Goal: Task Accomplishment & Management: Manage account settings

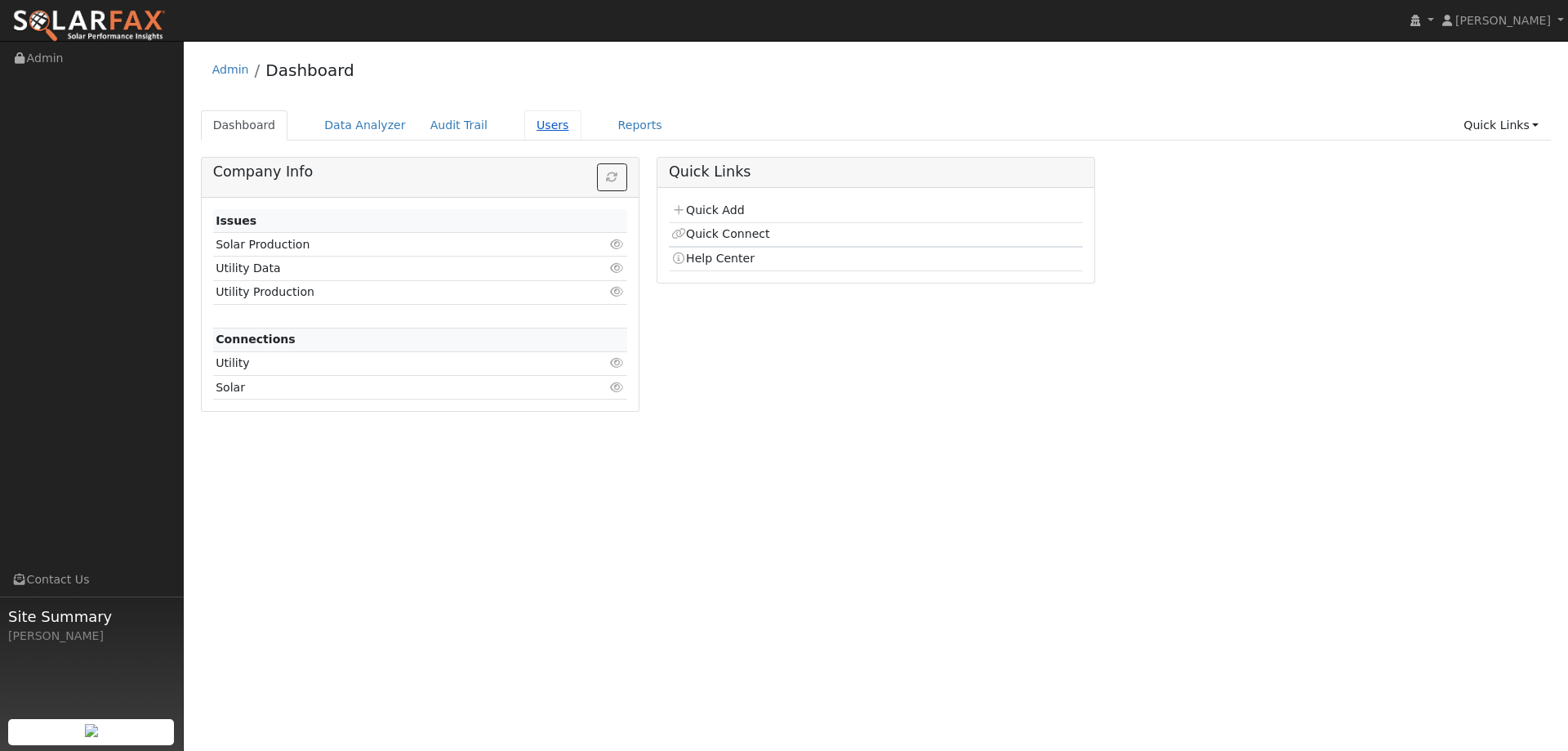
click at [534, 120] on link "Users" at bounding box center [552, 126] width 57 height 30
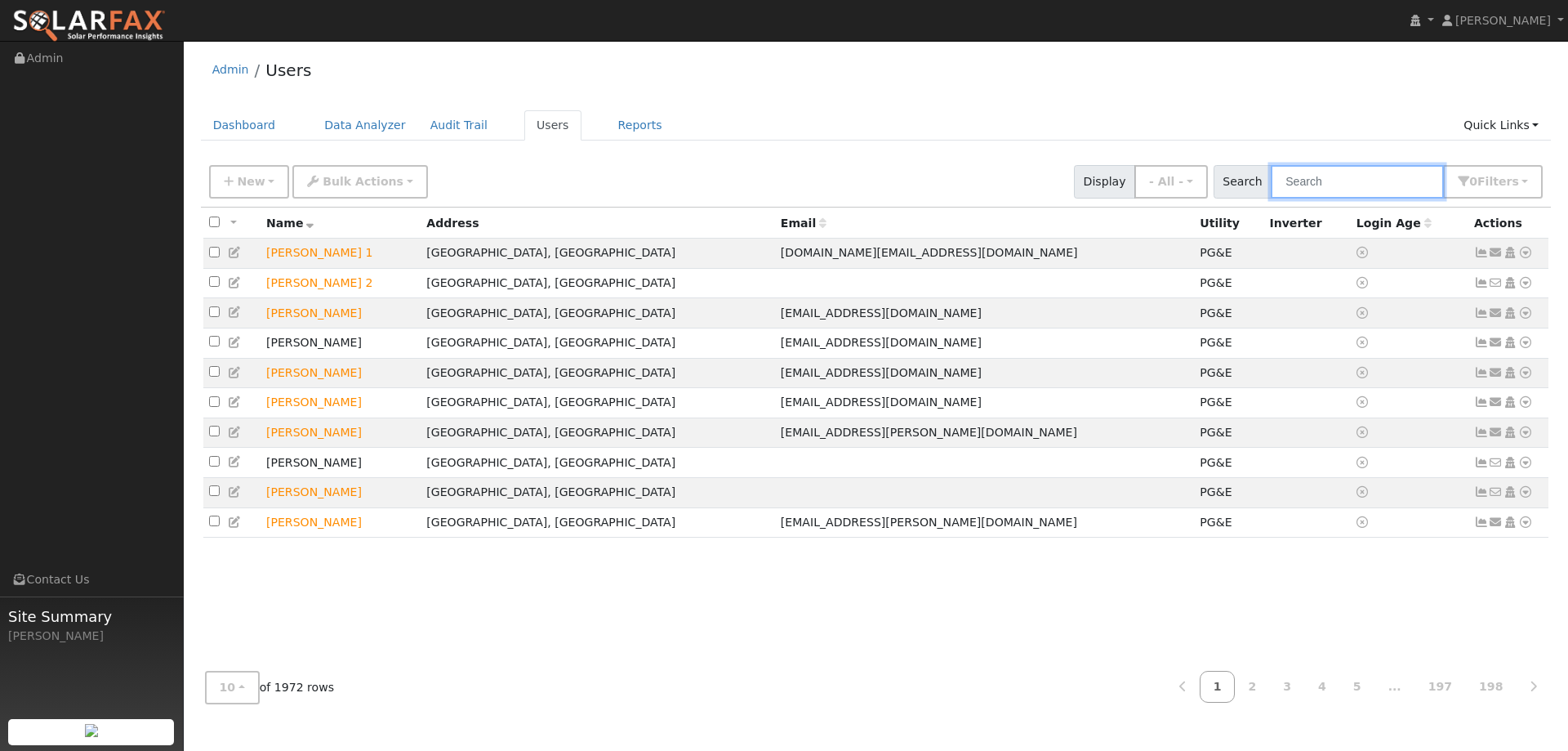
click at [1302, 177] on input "text" at bounding box center [1356, 182] width 173 height 33
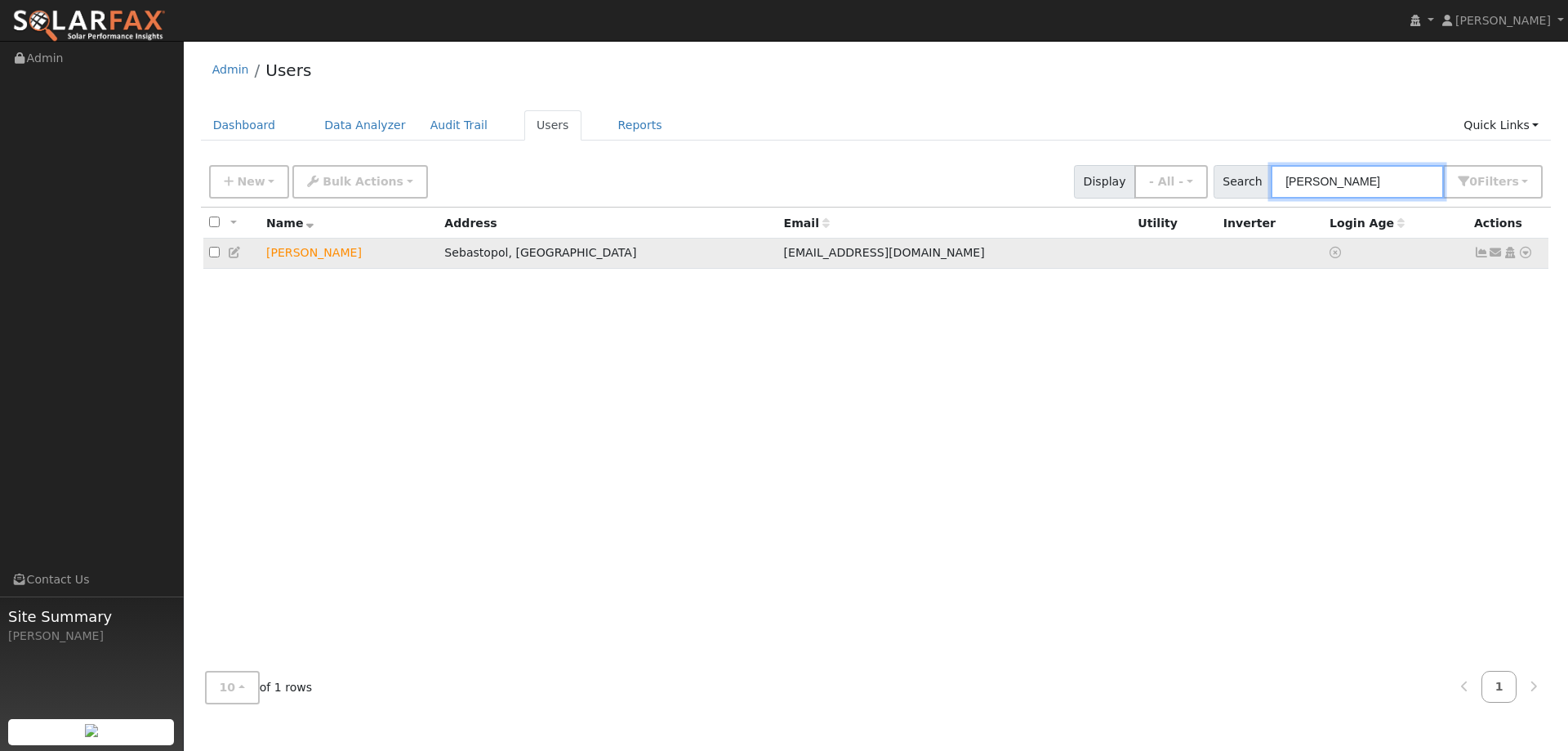
type input "[PERSON_NAME]"
click at [1523, 253] on icon at bounding box center [1525, 252] width 15 height 11
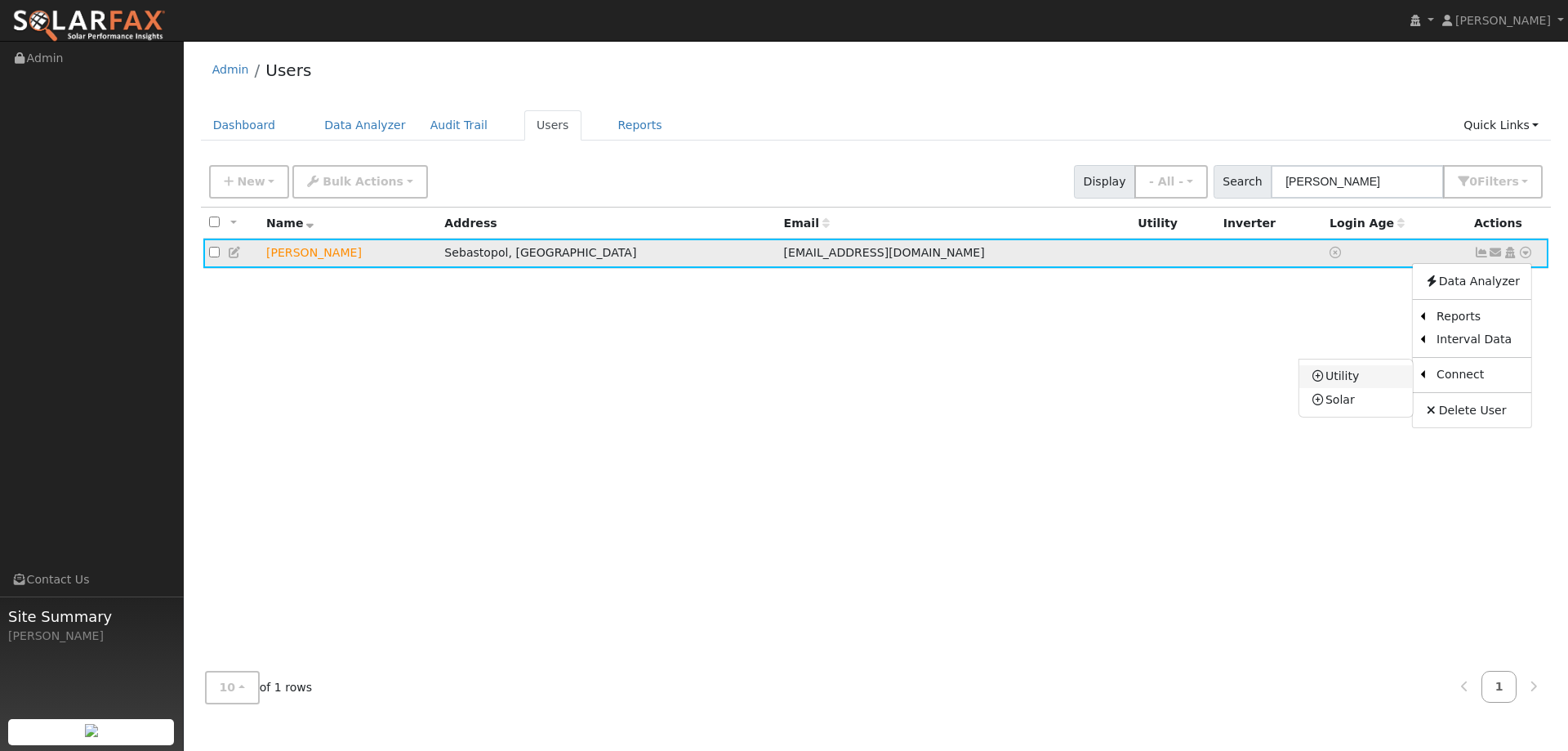
click at [1387, 378] on link "Utility" at bounding box center [1356, 377] width 113 height 23
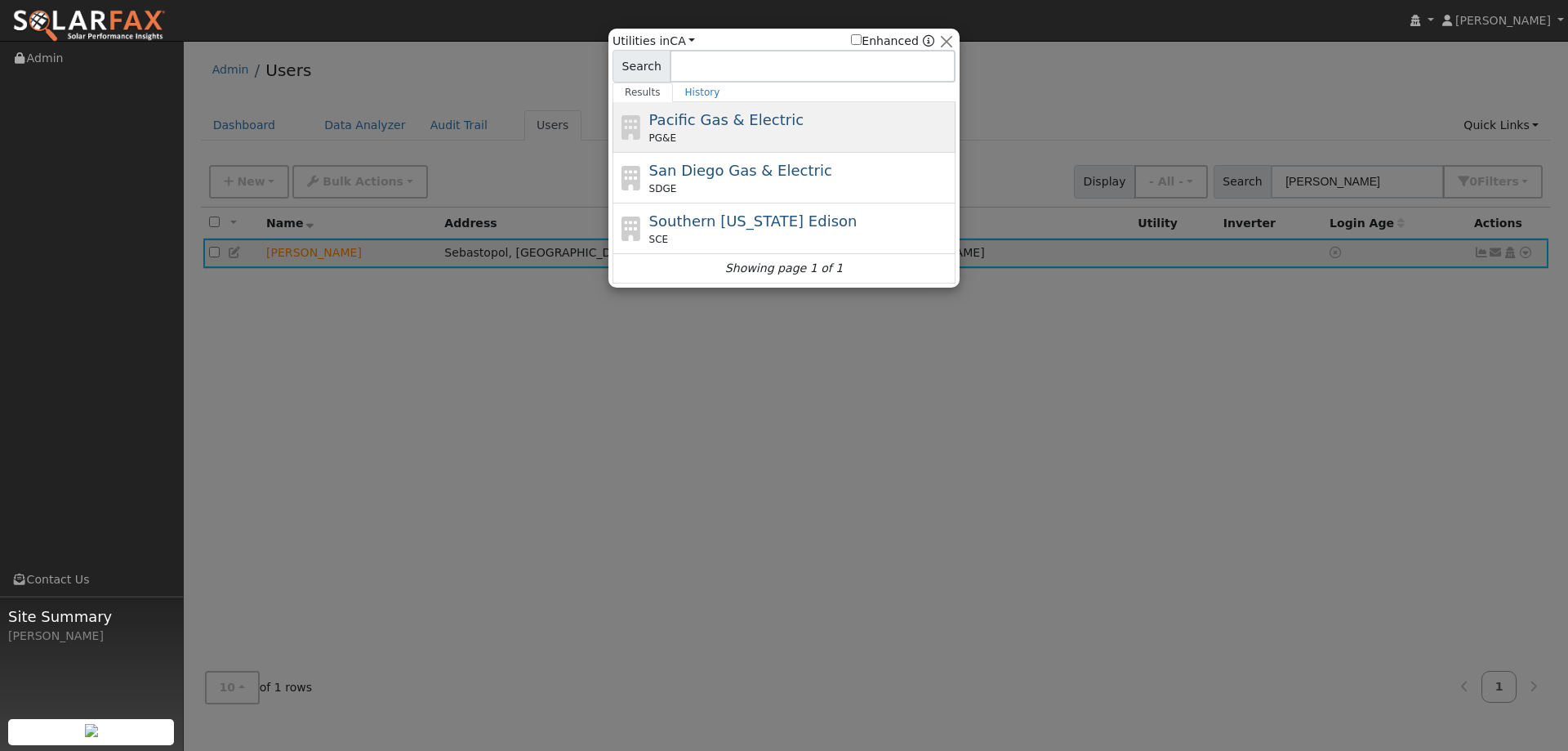
drag, startPoint x: 744, startPoint y: 137, endPoint x: 875, endPoint y: 119, distance: 132.2
click at [747, 137] on div "PG&E" at bounding box center [801, 138] width 303 height 15
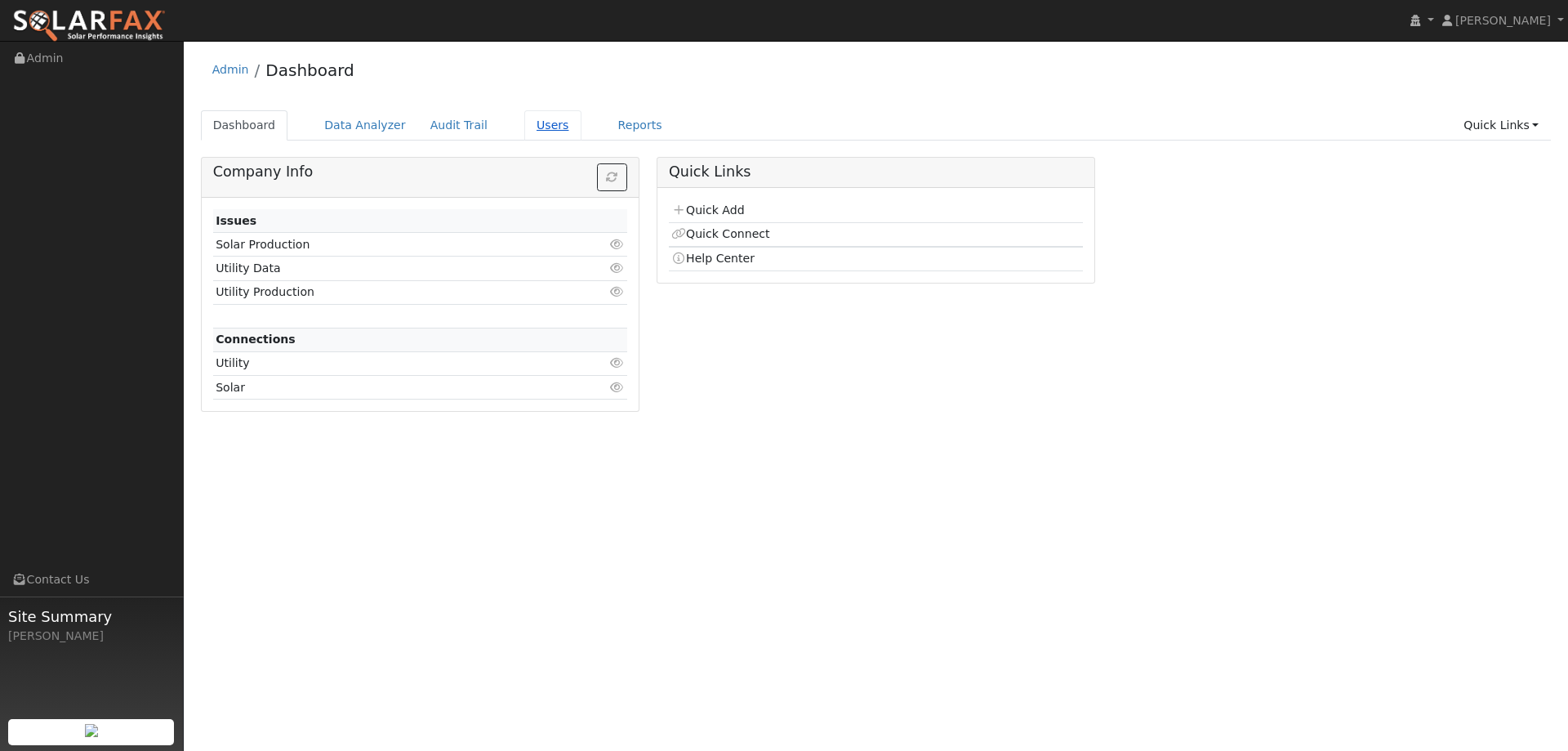
click at [532, 123] on link "Users" at bounding box center [552, 126] width 57 height 30
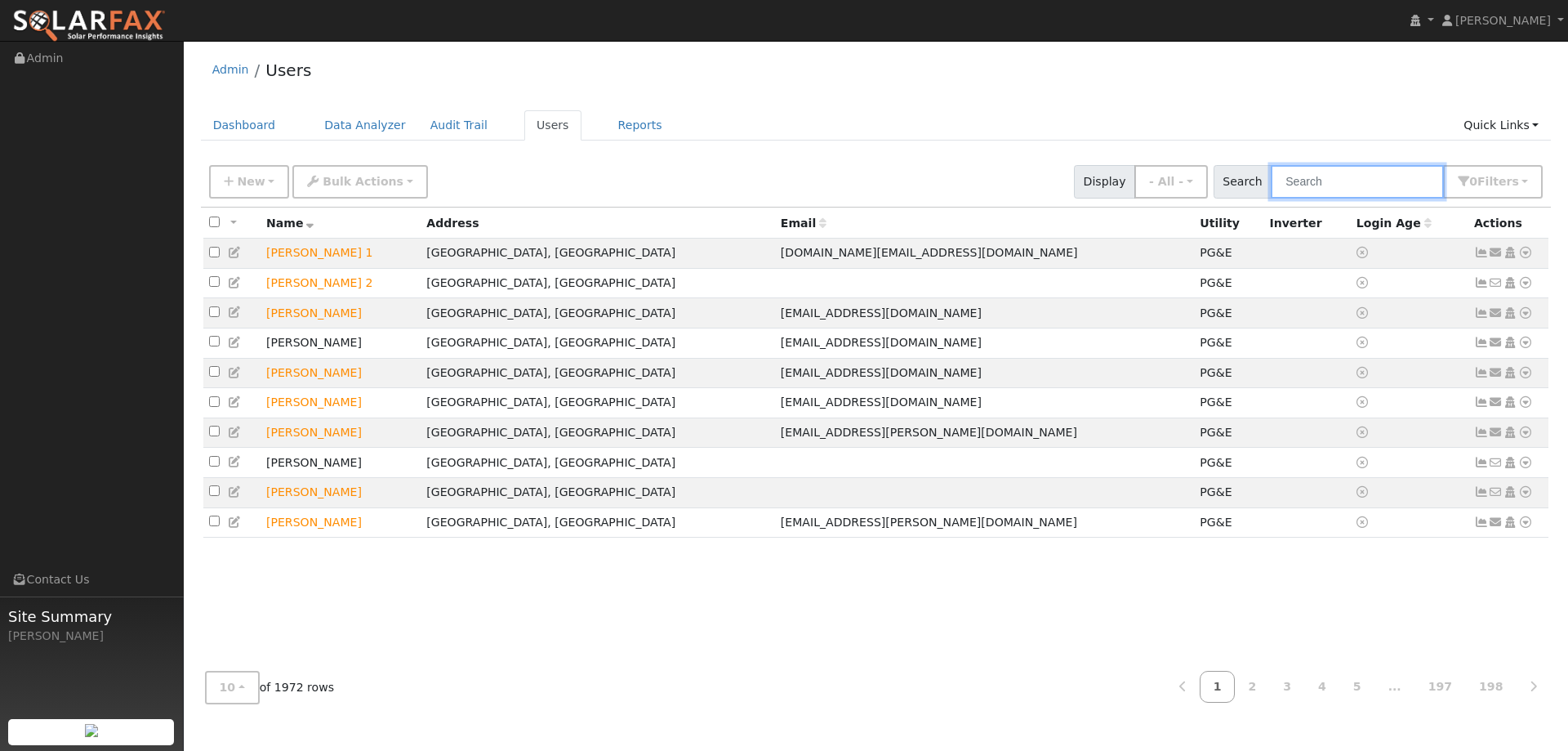
click at [1317, 181] on input "text" at bounding box center [1356, 182] width 173 height 33
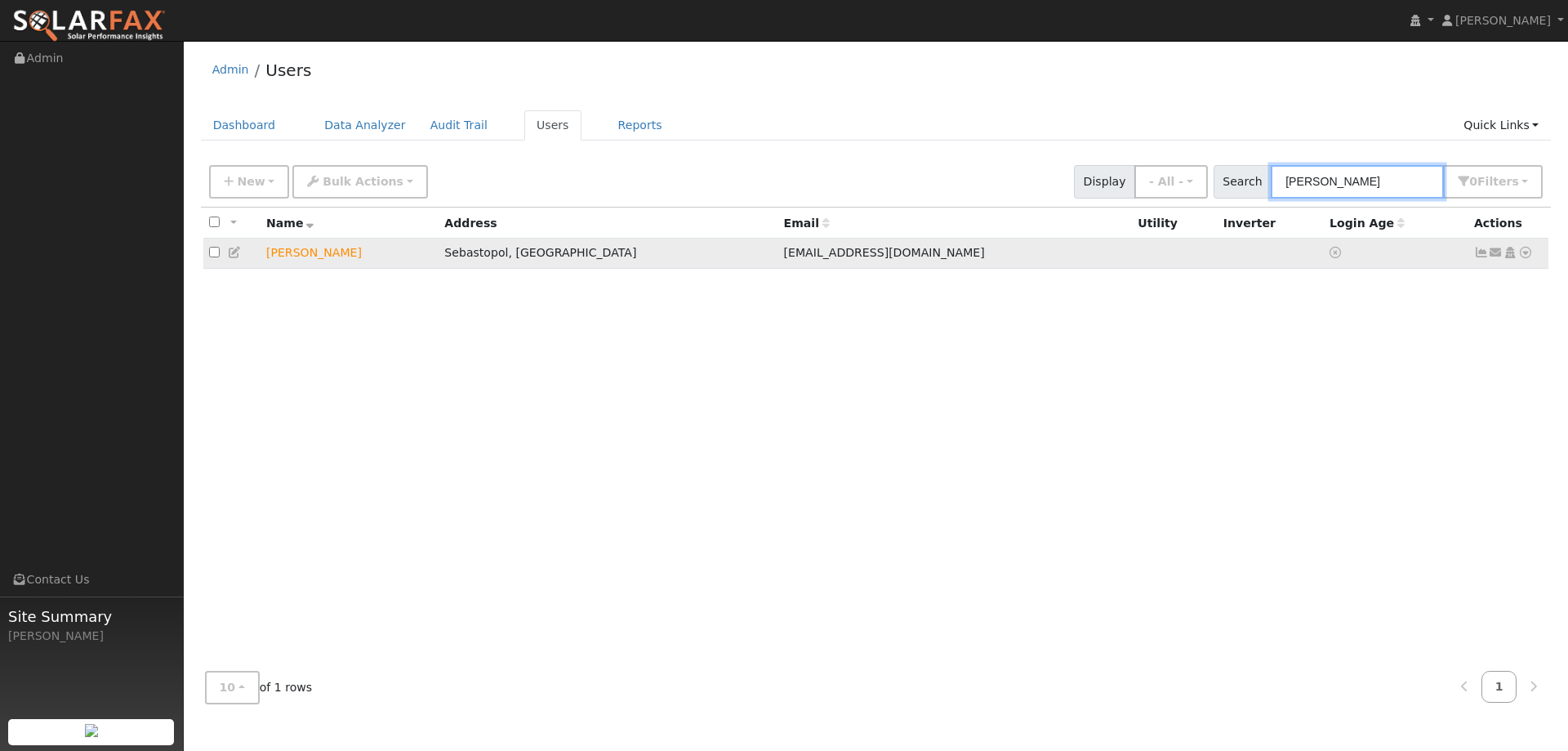
type input "dan lehrer"
click at [1522, 258] on icon at bounding box center [1525, 252] width 15 height 11
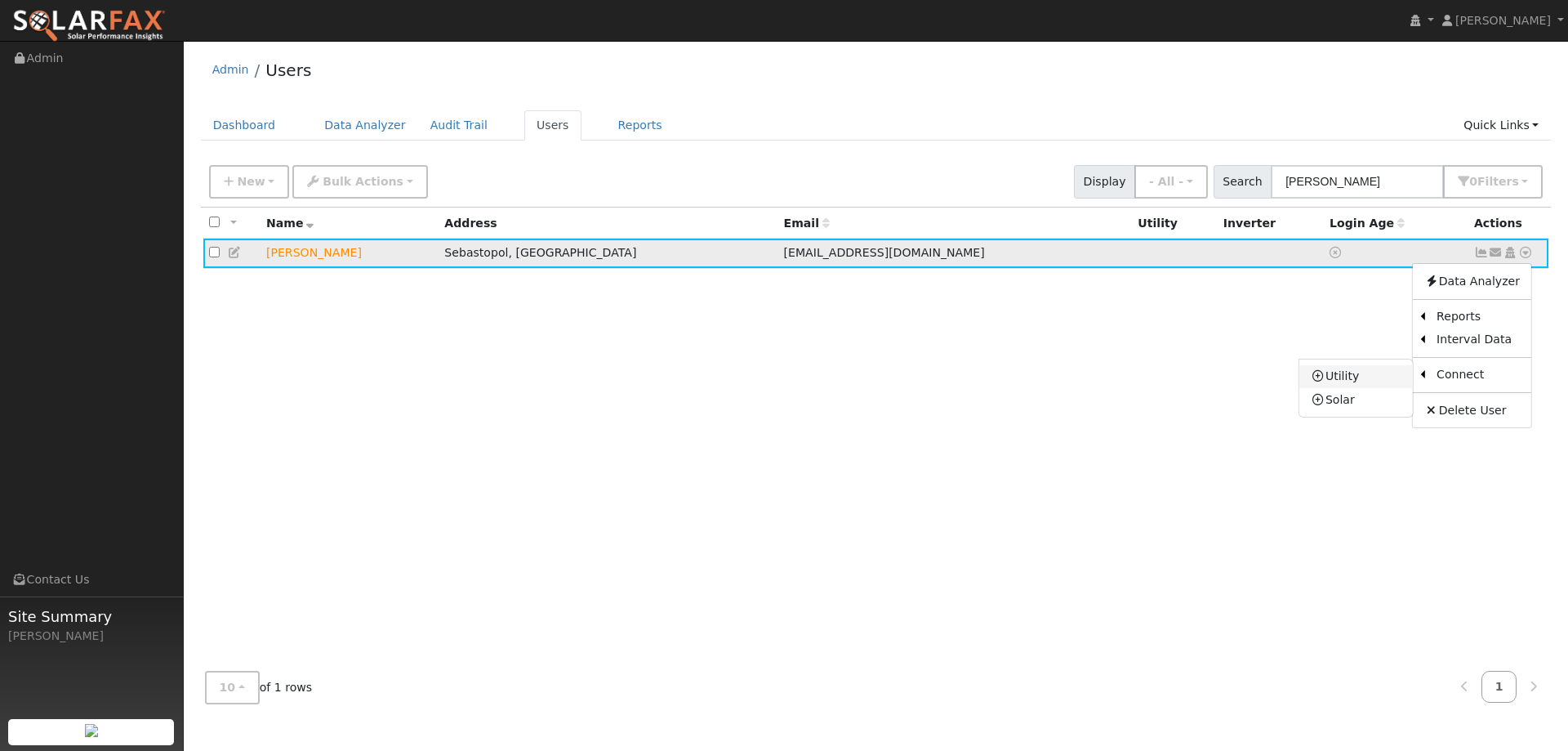
click at [1384, 375] on link "Utility" at bounding box center [1356, 377] width 113 height 23
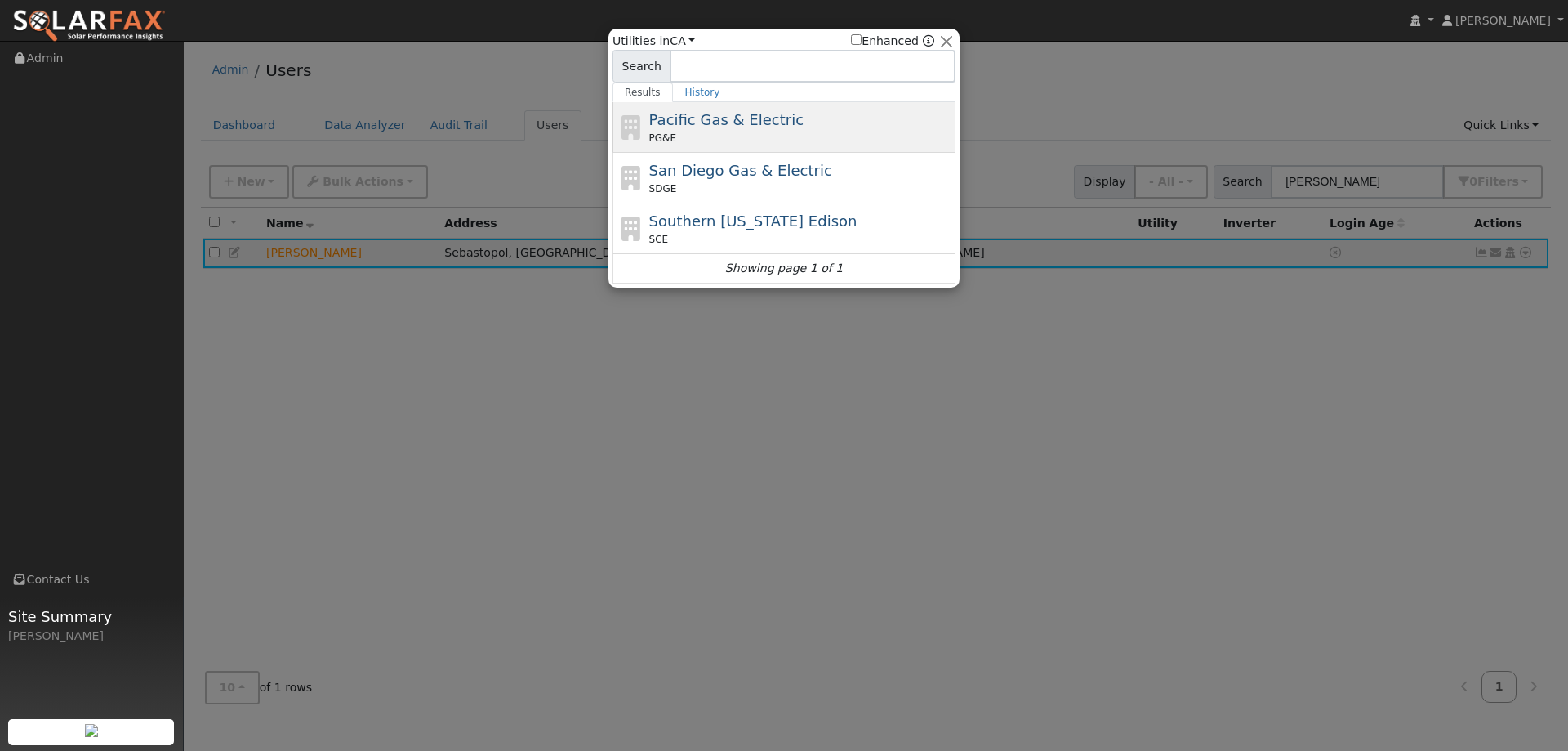
click at [847, 125] on div "Pacific Gas & Electric PG&E" at bounding box center [801, 127] width 303 height 37
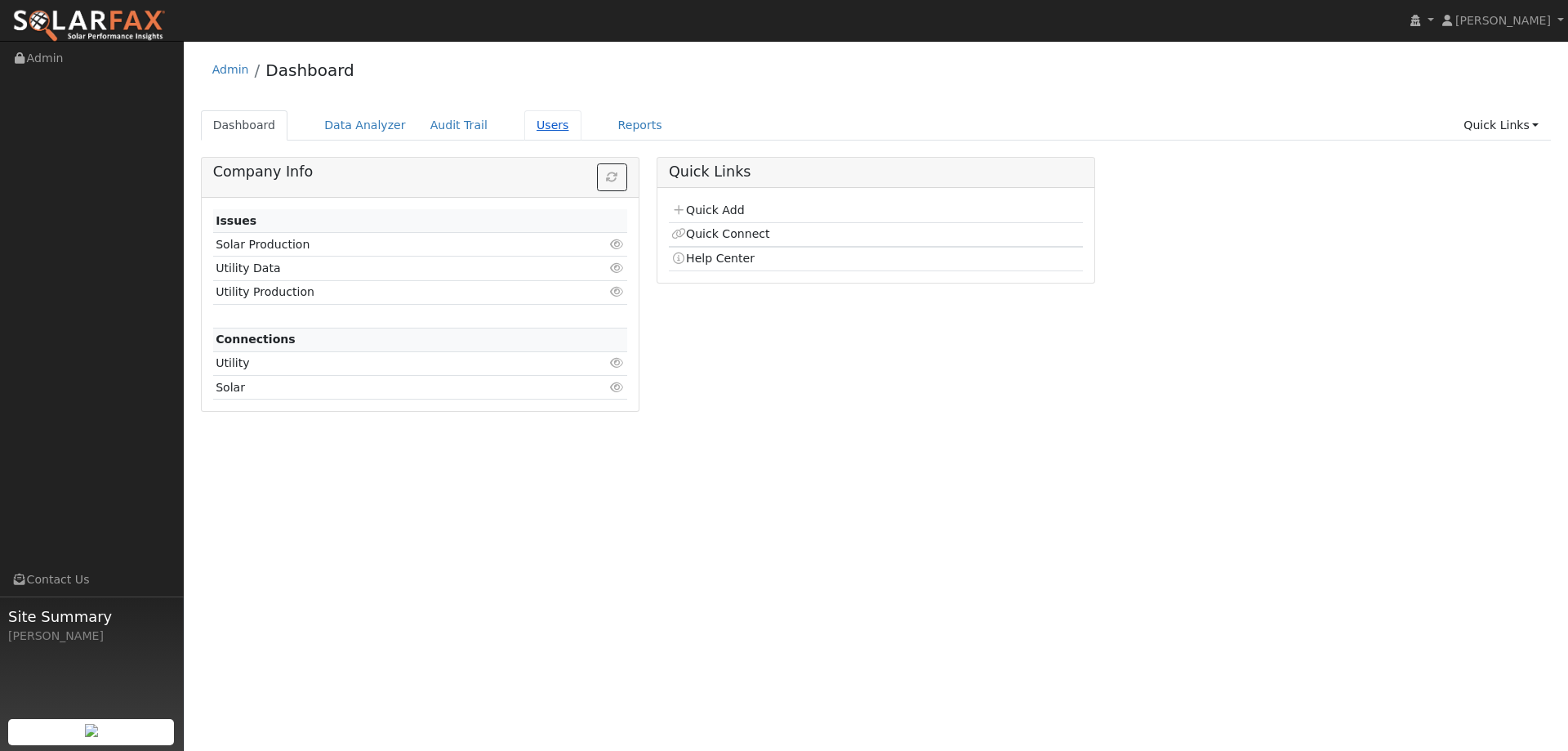
click at [524, 112] on link "Users" at bounding box center [552, 126] width 57 height 30
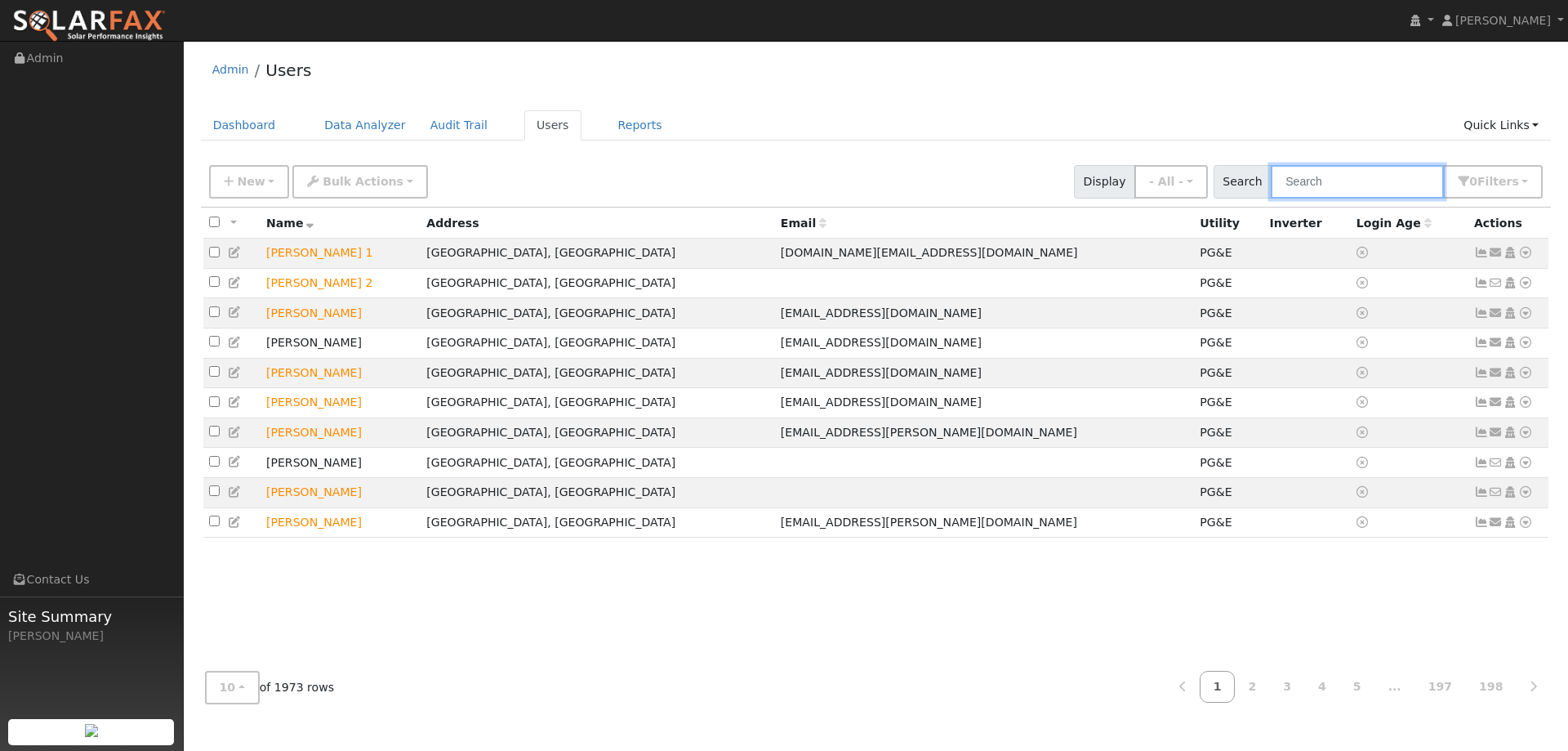
click at [1344, 181] on input "text" at bounding box center [1356, 182] width 173 height 33
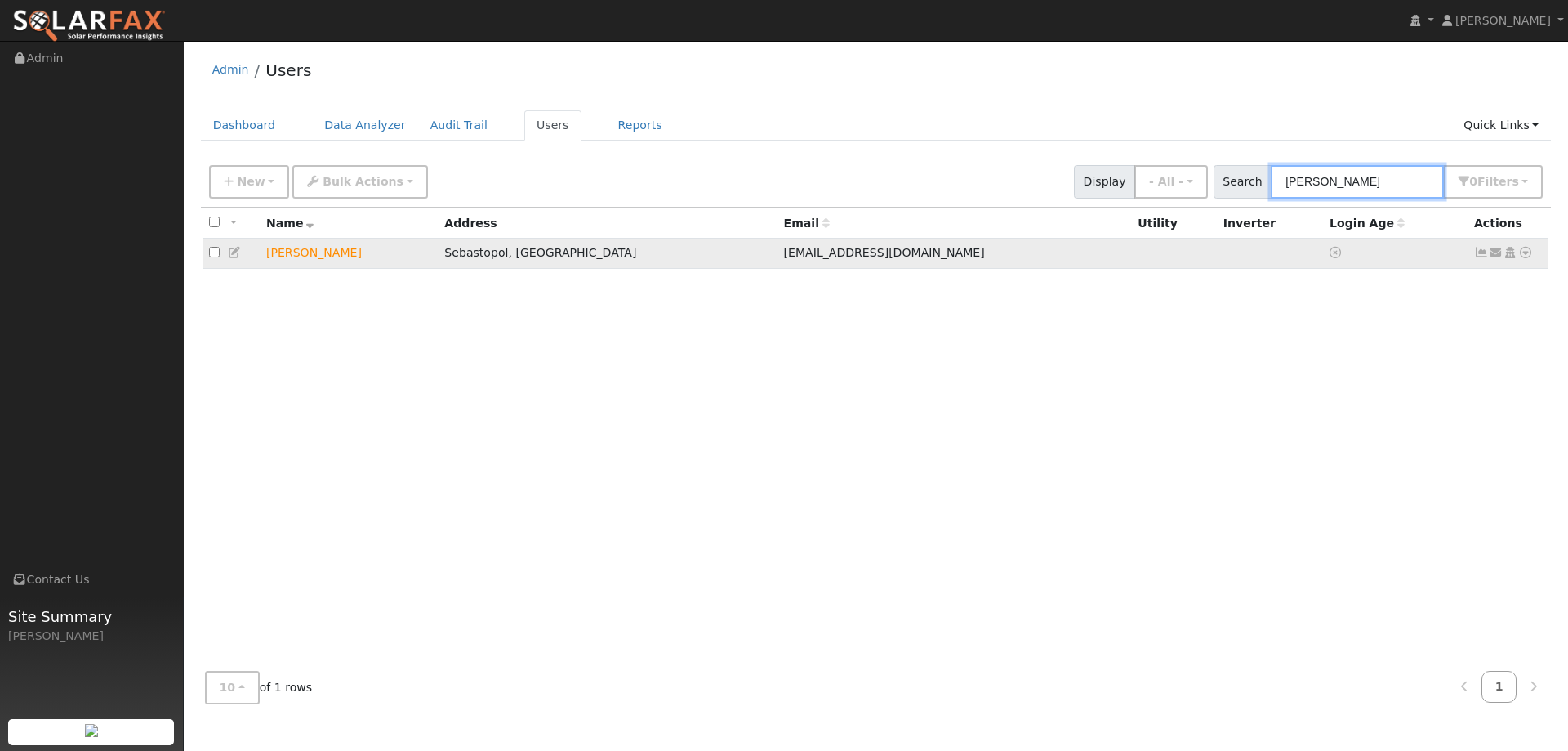
type input "[PERSON_NAME]"
click at [1525, 253] on icon at bounding box center [1525, 252] width 15 height 11
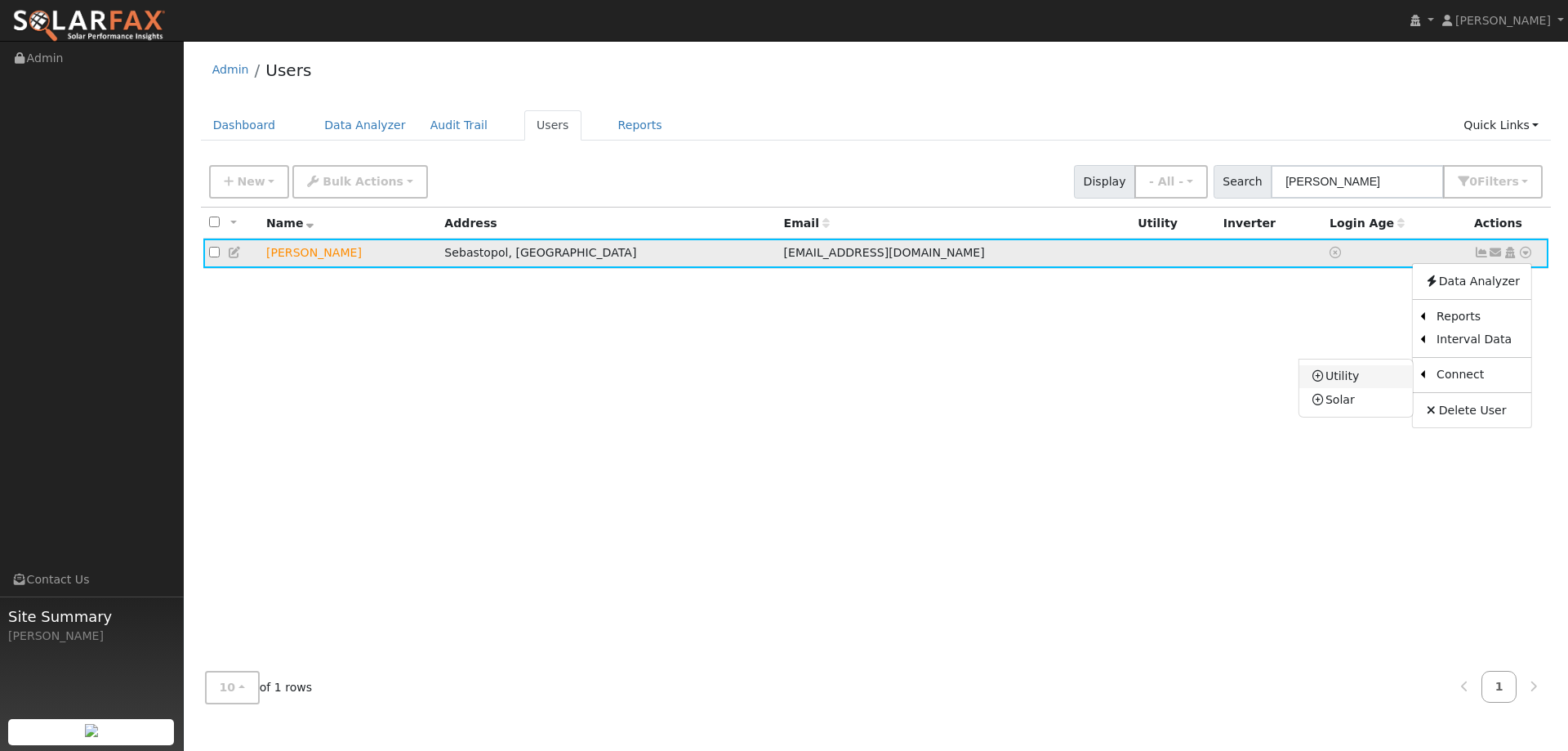
click at [1388, 379] on link "Utility" at bounding box center [1356, 377] width 113 height 23
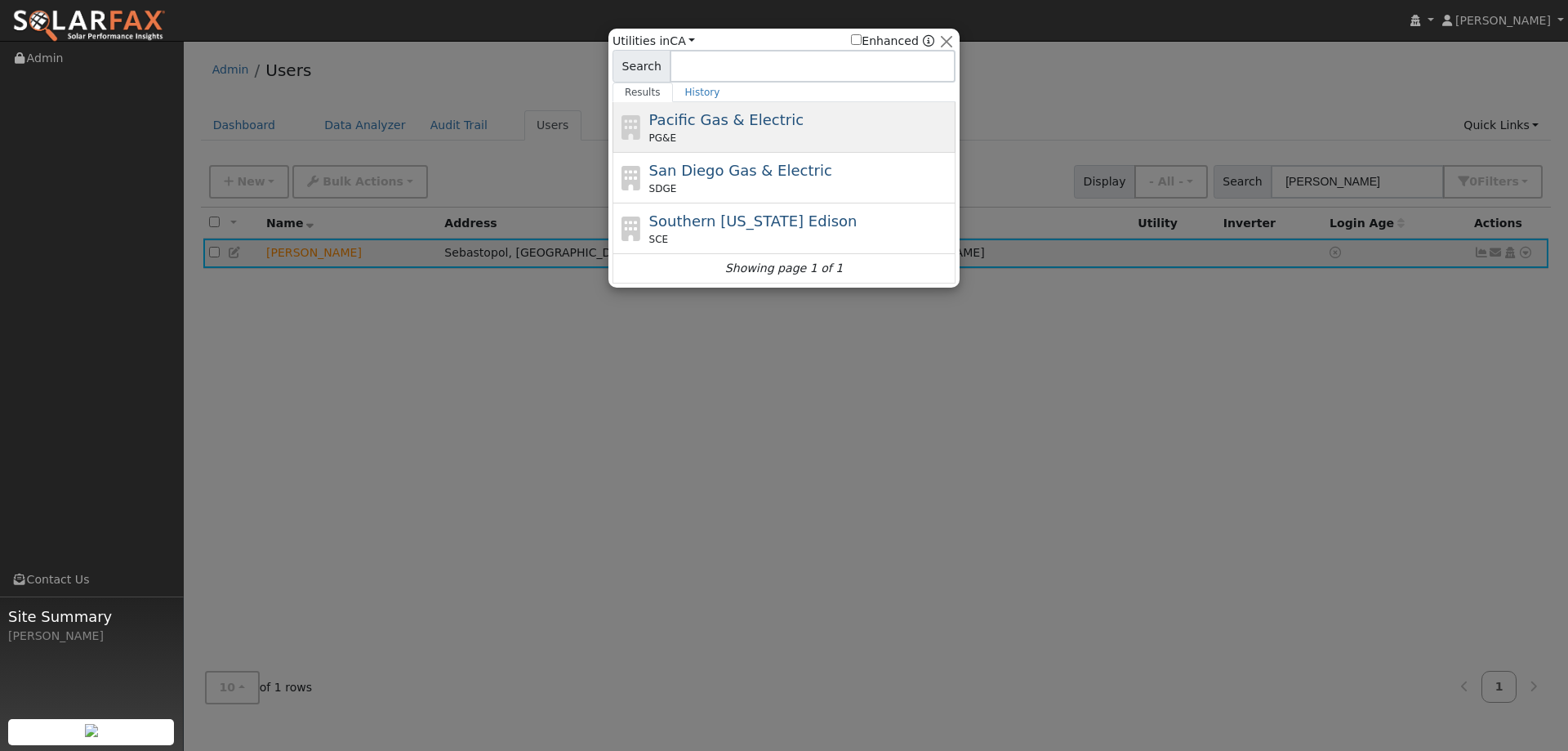
click at [924, 133] on div "PG&E" at bounding box center [801, 138] width 303 height 15
